Goal: Task Accomplishment & Management: Manage account settings

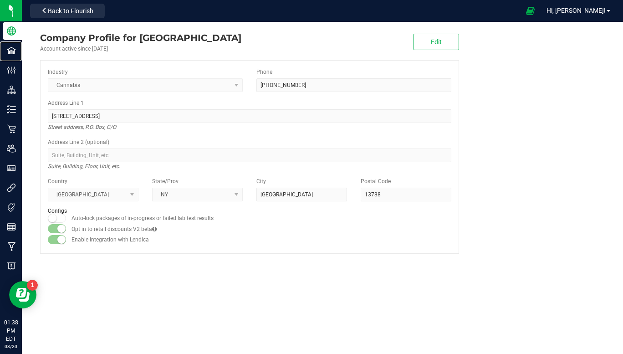
click at [10, 56] on div "Facilities" at bounding box center [12, 50] width 19 height 18
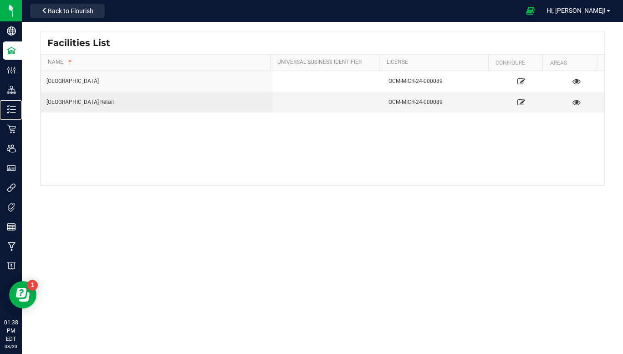
click at [0, 0] on p "Inventory" at bounding box center [0, 0] width 0 height 0
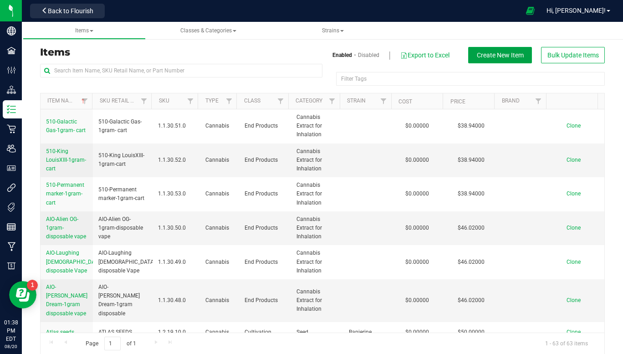
click at [503, 58] on span "Create New Item" at bounding box center [500, 54] width 47 height 7
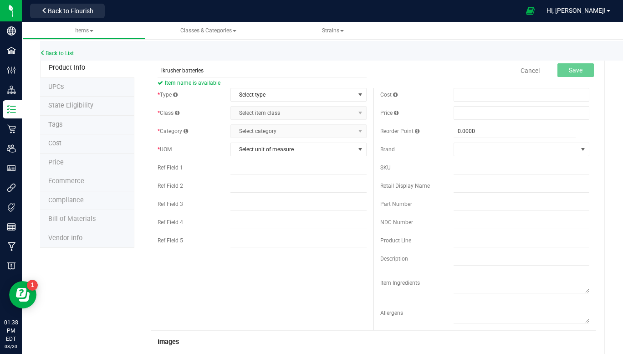
type input "ikrusher batteries"
click at [357, 95] on span "select" at bounding box center [360, 94] width 7 height 7
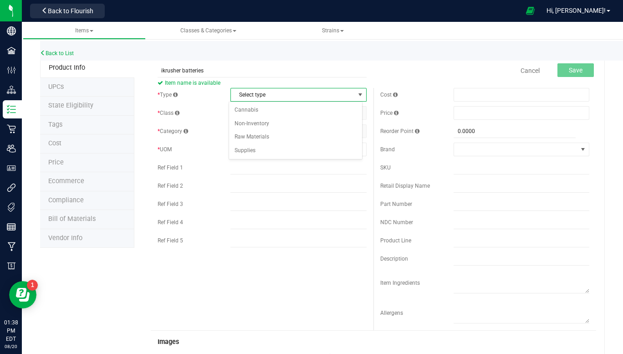
click at [256, 154] on li "Supplies" at bounding box center [295, 151] width 133 height 14
click at [358, 94] on span "select" at bounding box center [360, 94] width 7 height 7
click at [251, 154] on li "Supplies" at bounding box center [295, 151] width 133 height 14
click at [358, 116] on span "select" at bounding box center [360, 112] width 7 height 7
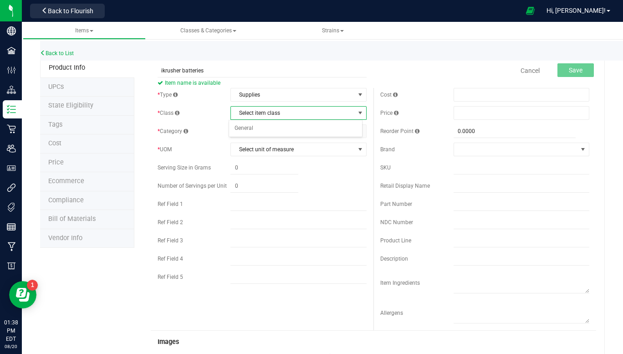
click at [336, 128] on li "General" at bounding box center [295, 129] width 133 height 14
click at [357, 133] on span "select" at bounding box center [360, 131] width 7 height 7
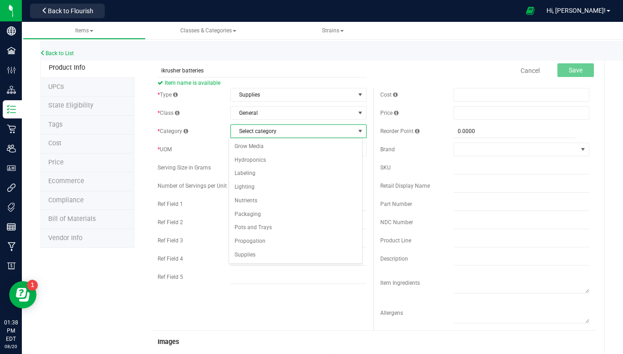
click at [262, 257] on li "Supplies" at bounding box center [295, 255] width 133 height 14
click at [357, 151] on span "select" at bounding box center [360, 149] width 7 height 7
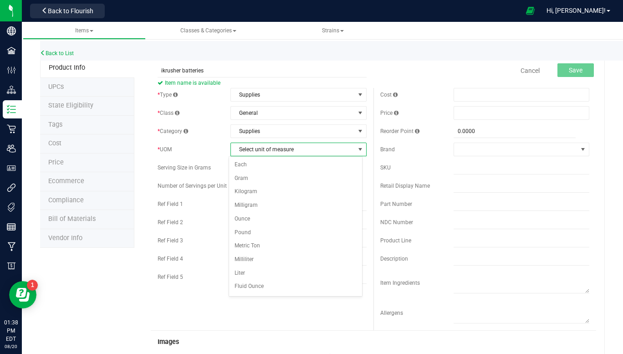
click at [246, 167] on li "Each" at bounding box center [295, 165] width 133 height 14
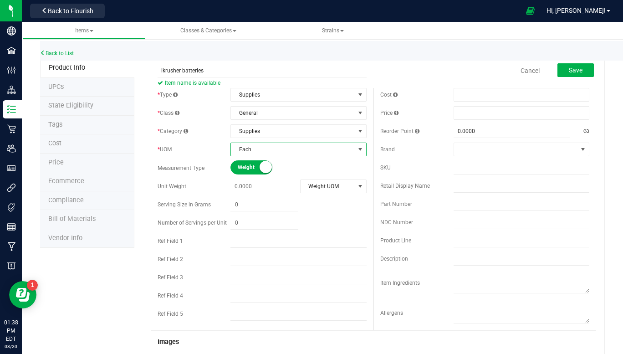
click at [261, 168] on small at bounding box center [266, 167] width 12 height 12
click at [239, 170] on small at bounding box center [237, 167] width 12 height 12
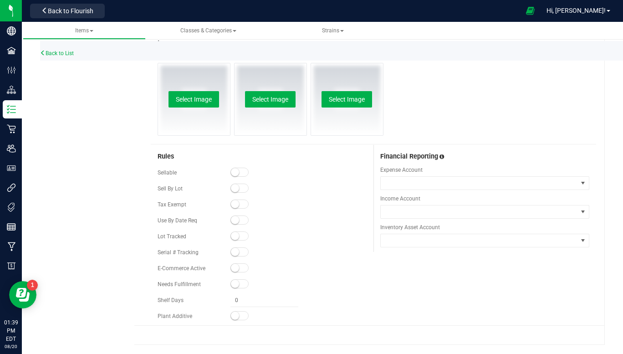
scroll to position [299, 0]
click at [233, 174] on small at bounding box center [235, 172] width 8 height 8
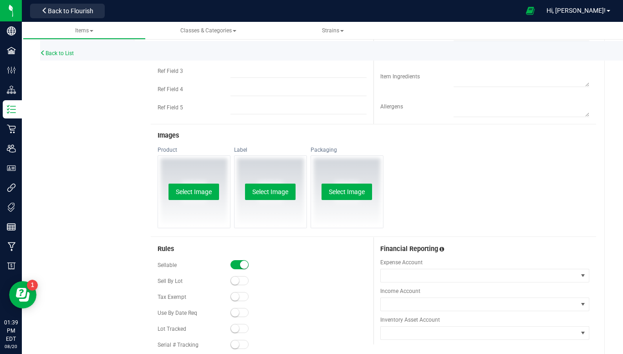
scroll to position [0, 0]
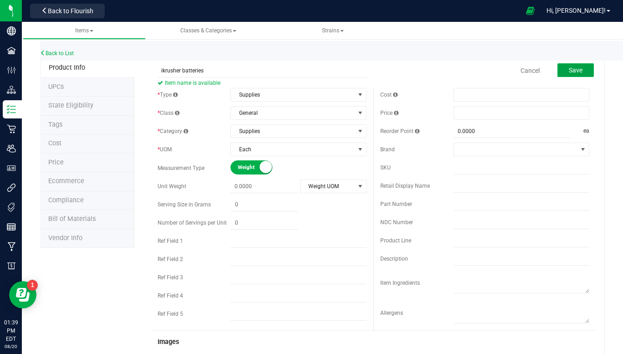
click at [576, 71] on button "Save" at bounding box center [576, 70] width 36 height 14
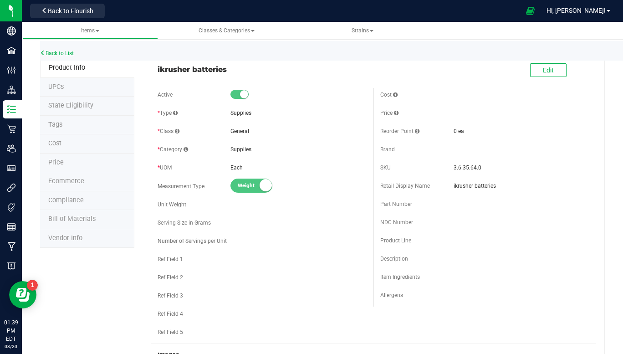
click at [73, 163] on li "Price" at bounding box center [87, 163] width 94 height 19
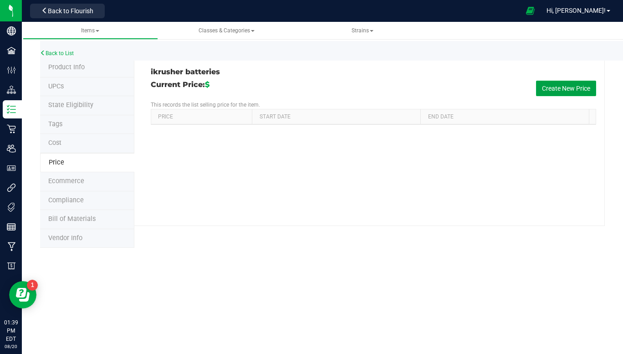
click at [588, 85] on button "Create New Price" at bounding box center [566, 88] width 60 height 15
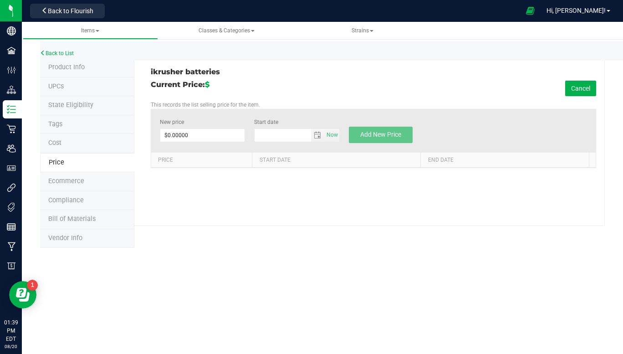
type input "[DATE]"
click at [203, 135] on input "$0.00000" at bounding box center [202, 135] width 85 height 13
type input "8.29"
click at [383, 135] on span "Add New Price" at bounding box center [380, 134] width 41 height 7
type input "$0.00000"
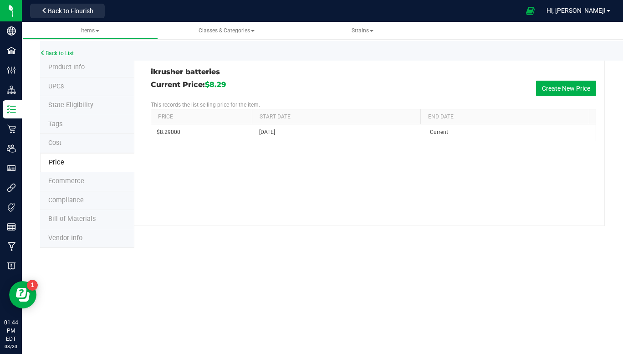
click at [89, 14] on span "Back to Flourish" at bounding box center [71, 10] width 46 height 7
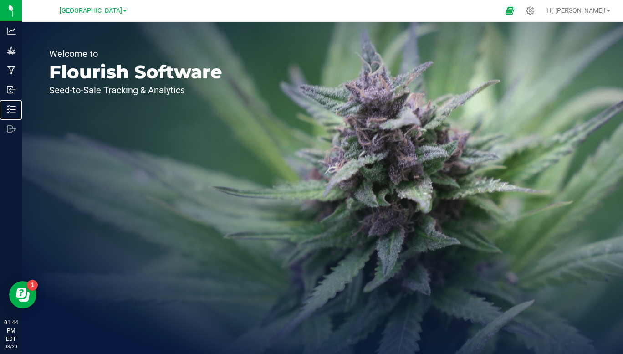
click at [0, 0] on p "Inventory" at bounding box center [0, 0] width 0 height 0
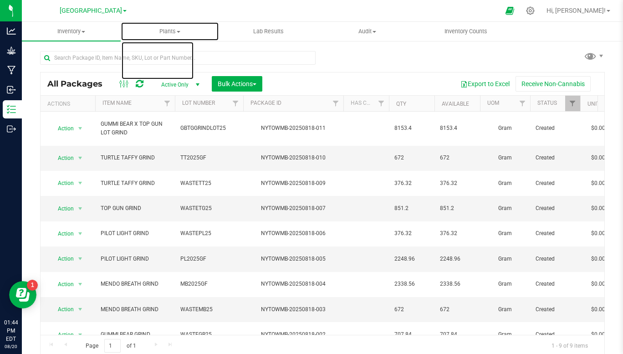
click at [122, 22] on uib-tab-heading "Plants All plants Waste log" at bounding box center [170, 31] width 98 height 18
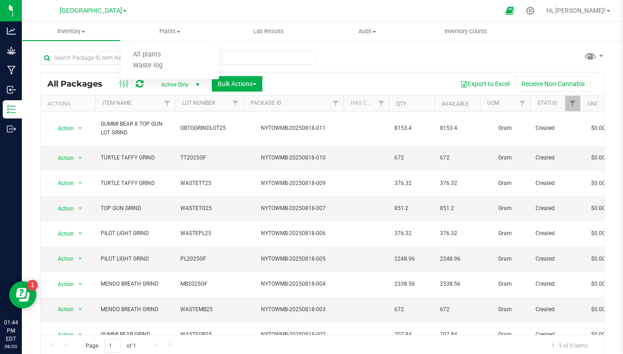
click at [121, 10] on span "[GEOGRAPHIC_DATA]" at bounding box center [91, 11] width 62 height 8
click at [97, 56] on ul "[GEOGRAPHIC_DATA] Retail" at bounding box center [92, 38] width 133 height 41
click at [0, 0] on p "Inventory" at bounding box center [0, 0] width 0 height 0
click at [549, 86] on button "Receive Non-Cannabis" at bounding box center [553, 83] width 75 height 15
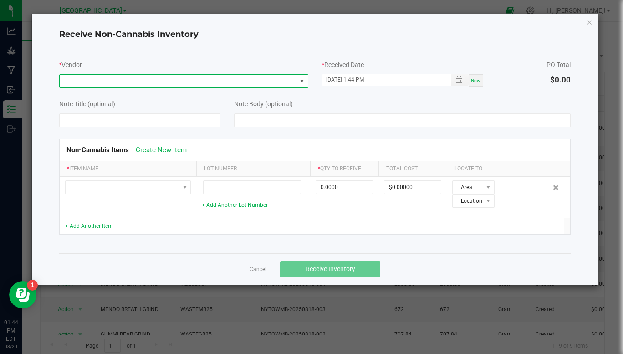
click at [305, 82] on span at bounding box center [301, 80] width 7 height 7
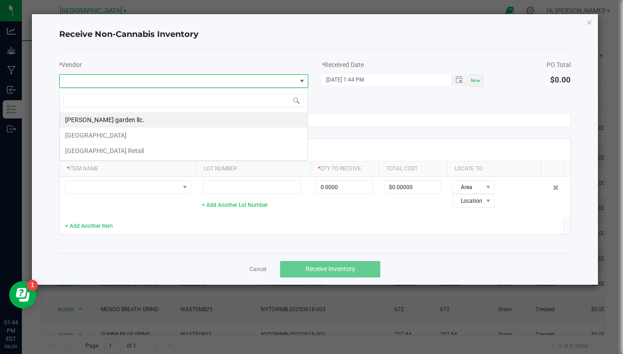
scroll to position [14, 249]
click at [173, 159] on li "[GEOGRAPHIC_DATA] Retail" at bounding box center [184, 150] width 248 height 15
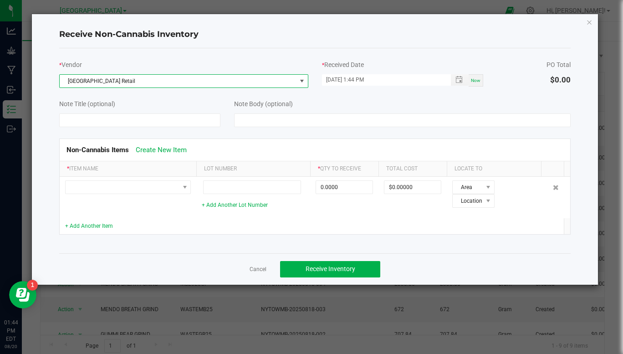
click at [256, 270] on link "Cancel" at bounding box center [258, 270] width 17 height 8
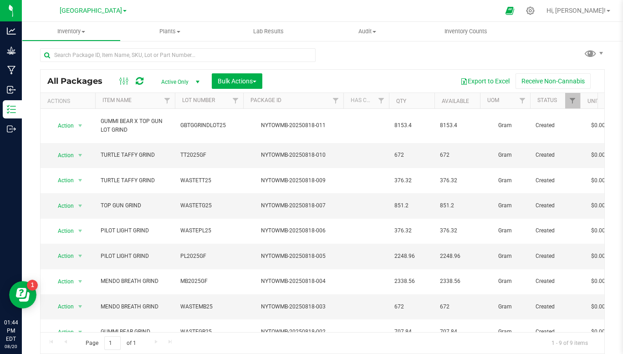
scroll to position [0, 0]
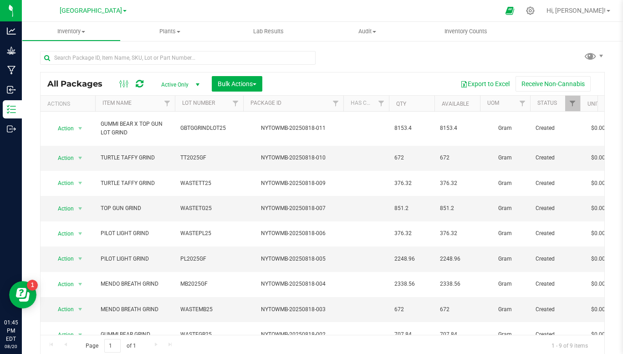
click at [122, 9] on span "[GEOGRAPHIC_DATA]" at bounding box center [91, 11] width 62 height 8
click at [103, 29] on link "[GEOGRAPHIC_DATA]" at bounding box center [92, 32] width 133 height 12
click at [120, 10] on span "[GEOGRAPHIC_DATA]" at bounding box center [91, 11] width 62 height 8
click at [96, 47] on link "[GEOGRAPHIC_DATA] Retail" at bounding box center [92, 44] width 133 height 12
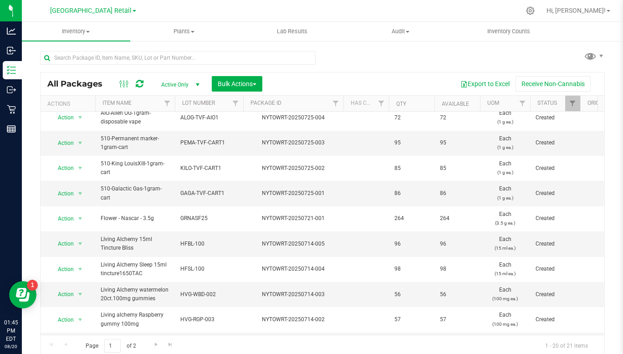
scroll to position [74, 0]
click at [584, 82] on button "Receive Non-Cannabis" at bounding box center [553, 83] width 75 height 15
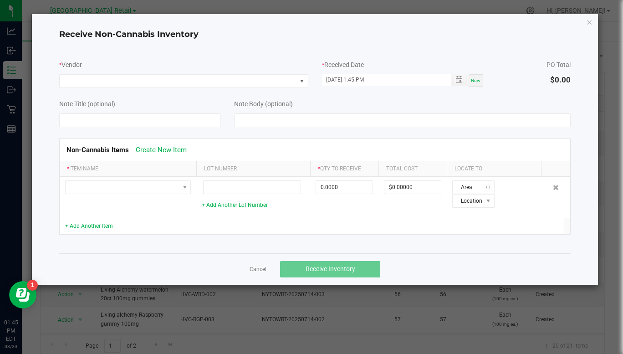
click at [559, 85] on div "$0.00" at bounding box center [560, 80] width 20 height 12
click at [183, 189] on span at bounding box center [184, 187] width 7 height 7
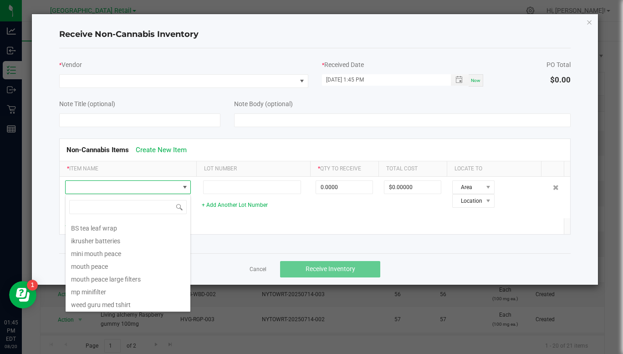
scroll to position [138, 0]
click at [116, 241] on li "ikrusher batteries" at bounding box center [128, 240] width 125 height 13
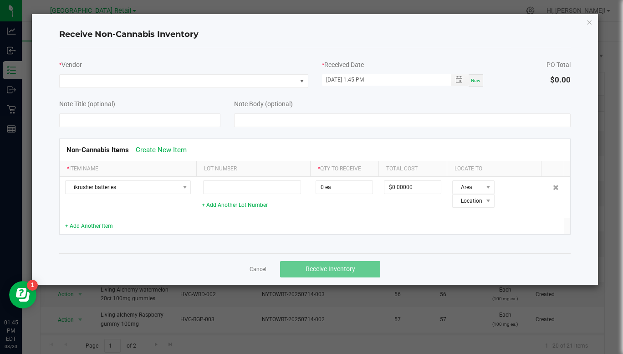
click at [353, 189] on input "0 ea" at bounding box center [344, 187] width 56 height 13
type input "60 ea"
click at [524, 186] on div "Area Location" at bounding box center [497, 193] width 90 height 27
click at [517, 223] on td at bounding box center [494, 226] width 94 height 16
click at [485, 203] on span at bounding box center [488, 200] width 7 height 7
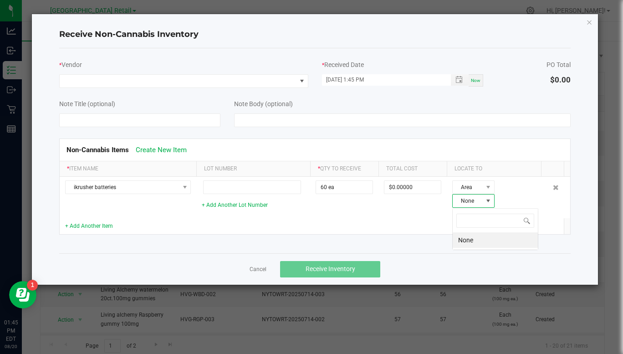
scroll to position [14, 39]
click at [413, 231] on td at bounding box center [413, 226] width 68 height 16
click at [485, 202] on span at bounding box center [488, 200] width 7 height 7
click at [486, 239] on li "None" at bounding box center [495, 239] width 85 height 15
click at [282, 189] on input at bounding box center [252, 187] width 98 height 14
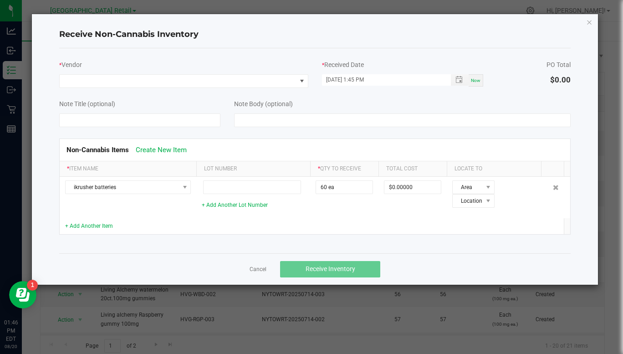
click at [590, 23] on icon "Close" at bounding box center [589, 21] width 6 height 11
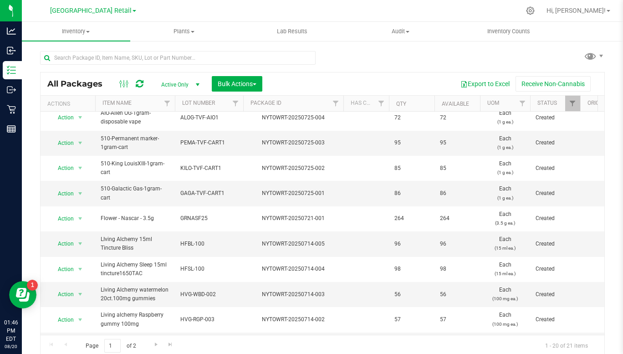
click at [546, 83] on button "Receive Non-Cannabis" at bounding box center [553, 83] width 75 height 15
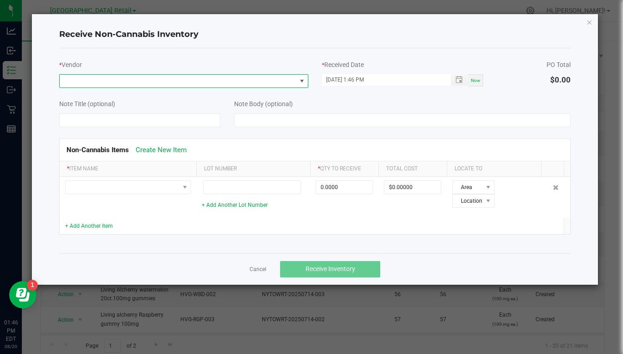
click at [302, 83] on span at bounding box center [301, 80] width 7 height 7
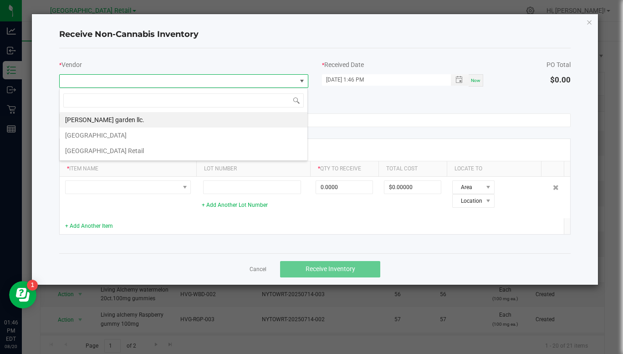
scroll to position [14, 249]
click at [138, 157] on li "[GEOGRAPHIC_DATA] Retail" at bounding box center [184, 150] width 248 height 15
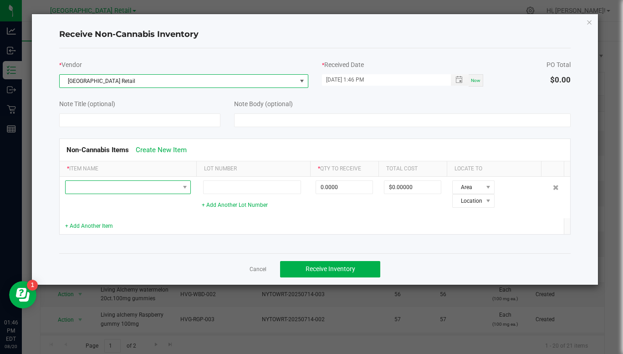
click at [181, 191] on span at bounding box center [184, 187] width 7 height 7
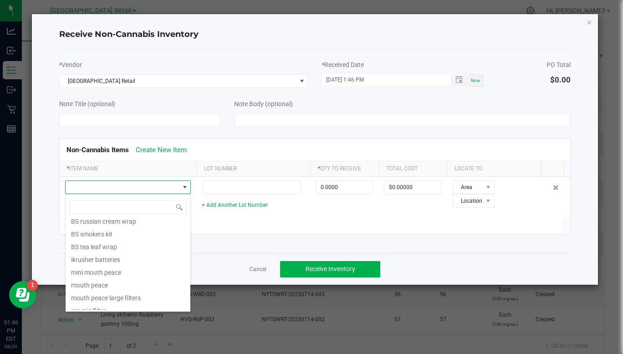
scroll to position [128, 0]
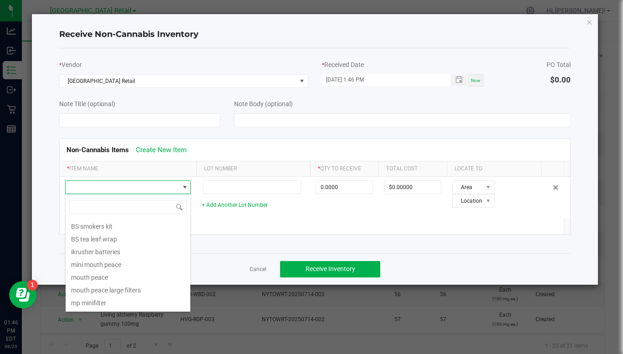
click at [118, 255] on li "ikrusher batteries" at bounding box center [128, 250] width 125 height 13
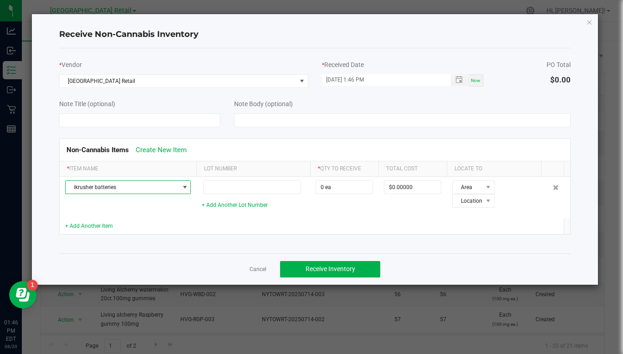
click at [346, 190] on input "0 ea" at bounding box center [344, 187] width 56 height 13
click at [348, 270] on span "Receive Inventory" at bounding box center [331, 268] width 50 height 7
type input "60 ea"
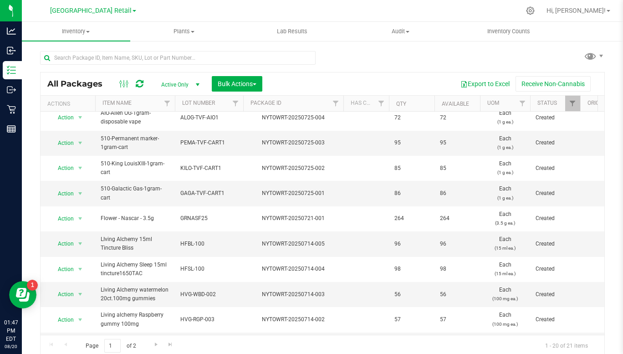
click at [535, 13] on icon at bounding box center [530, 10] width 9 height 9
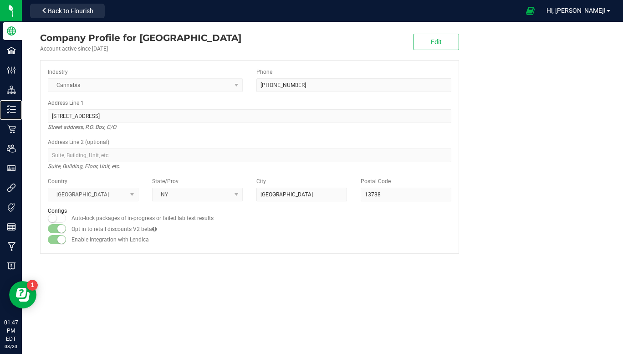
click at [15, 113] on line at bounding box center [12, 113] width 5 height 0
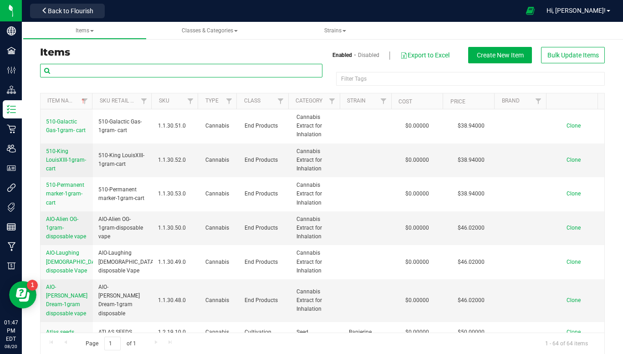
click at [173, 64] on input "text" at bounding box center [181, 71] width 282 height 14
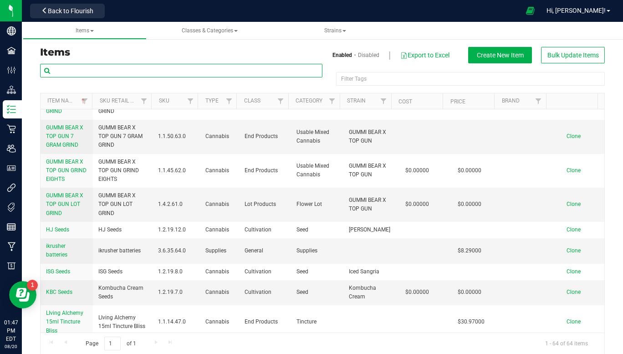
scroll to position [1010, 0]
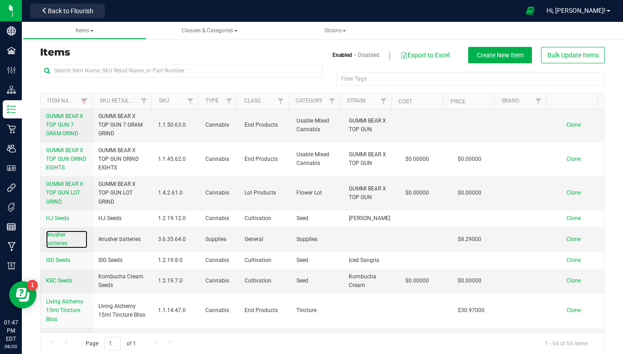
click at [60, 236] on link "ikrusher batteries" at bounding box center [66, 238] width 41 height 17
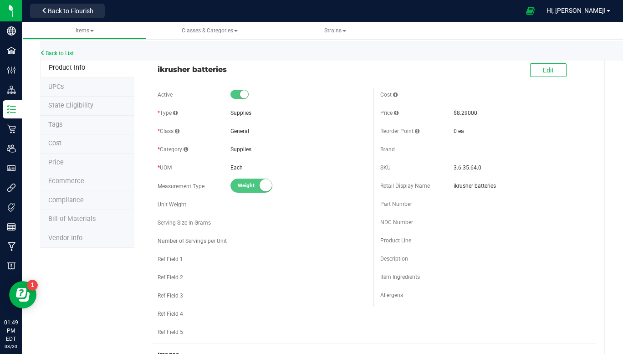
click at [69, 162] on li "Price" at bounding box center [87, 163] width 94 height 19
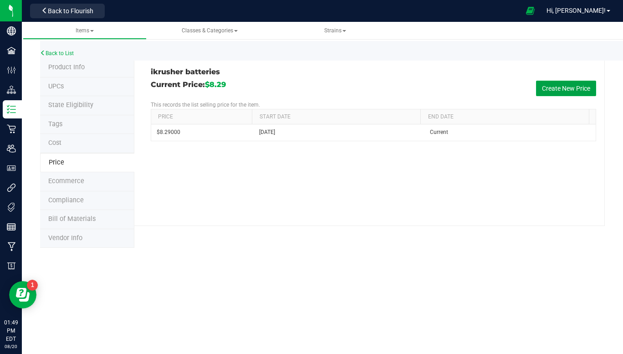
click at [569, 92] on button "Create New Price" at bounding box center [566, 88] width 60 height 15
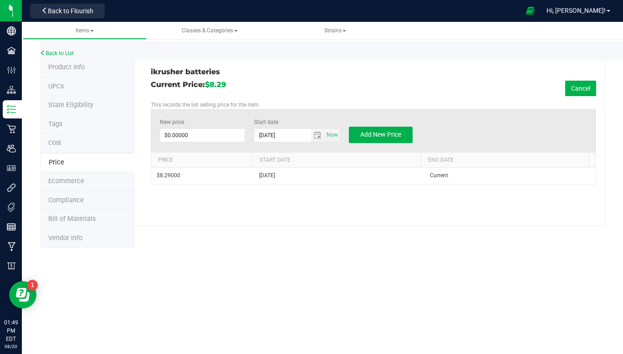
click at [207, 135] on input "$0.00000" at bounding box center [202, 135] width 85 height 13
type input "8.30"
click at [381, 138] on span "Add New Price" at bounding box center [380, 134] width 41 height 7
type input "$0.00000"
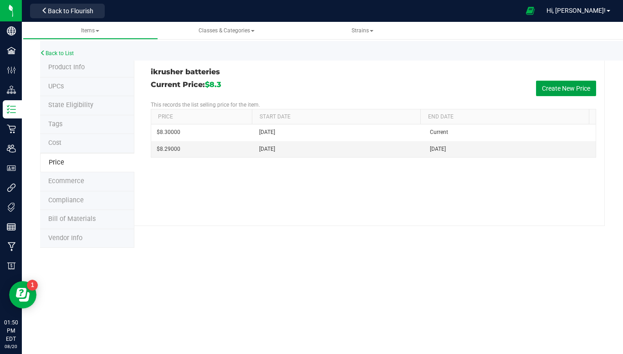
click at [564, 87] on button "Create New Price" at bounding box center [566, 88] width 60 height 15
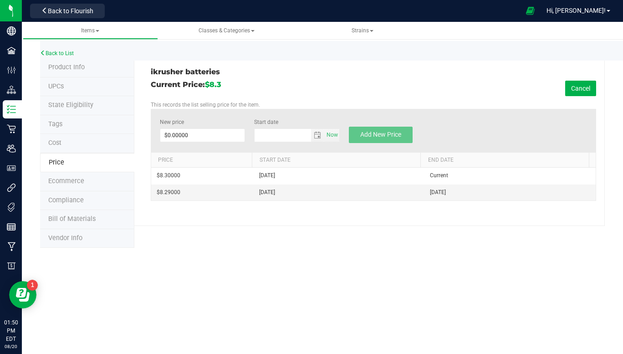
type input "[DATE]"
click at [198, 135] on input "$0.00000" at bounding box center [202, 135] width 85 height 13
type input "8.34"
click at [386, 135] on span "Add New Price" at bounding box center [380, 134] width 41 height 7
type input "$0.00000"
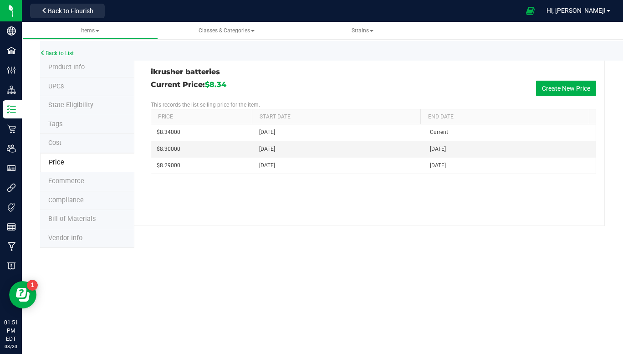
click at [99, 8] on button "Back to Flourish" at bounding box center [67, 11] width 75 height 15
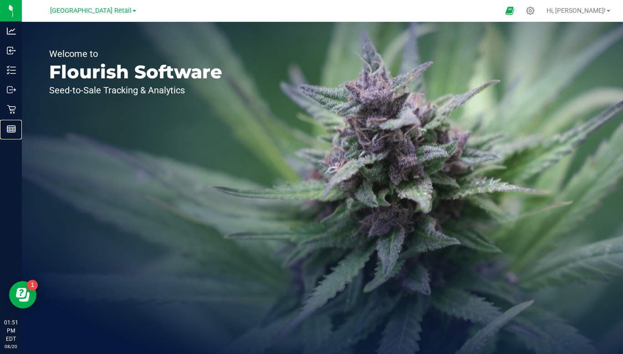
click at [122, 14] on span "[GEOGRAPHIC_DATA] Retail" at bounding box center [91, 11] width 82 height 8
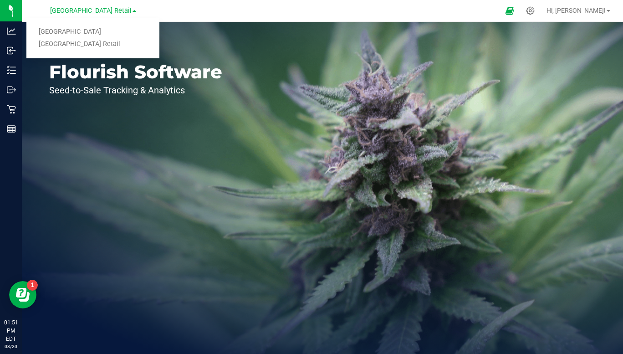
click at [146, 31] on link "[GEOGRAPHIC_DATA]" at bounding box center [92, 32] width 133 height 12
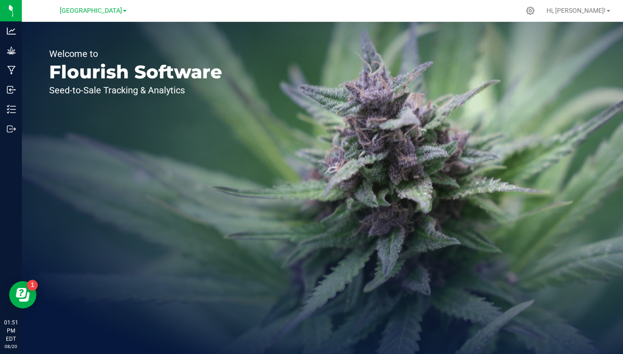
click at [126, 11] on span at bounding box center [125, 11] width 4 height 2
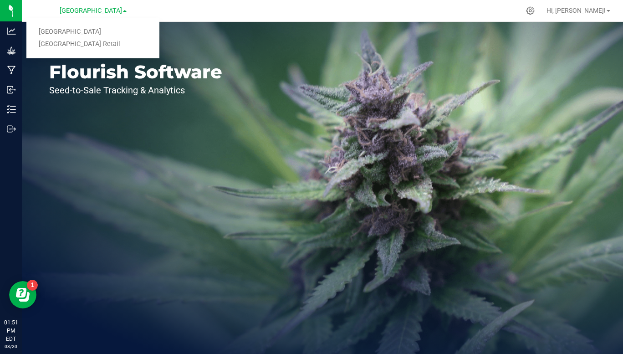
click at [101, 48] on link "[GEOGRAPHIC_DATA] Retail" at bounding box center [92, 44] width 133 height 12
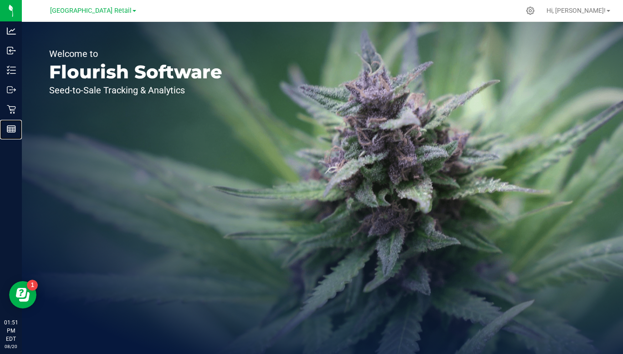
click at [8, 131] on line at bounding box center [11, 131] width 8 height 0
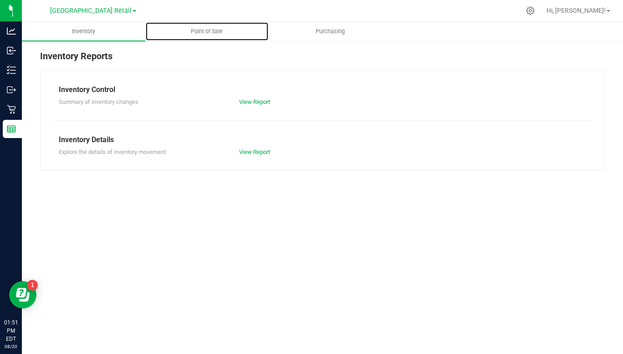
click at [214, 31] on span "Point of Sale" at bounding box center [207, 31] width 56 height 8
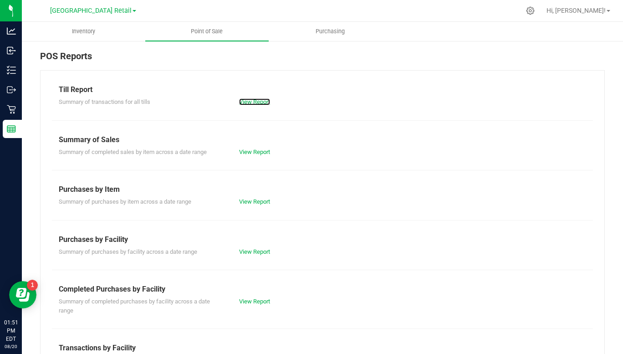
click at [256, 100] on link "View Report" at bounding box center [254, 101] width 31 height 7
